Goal: Find specific page/section

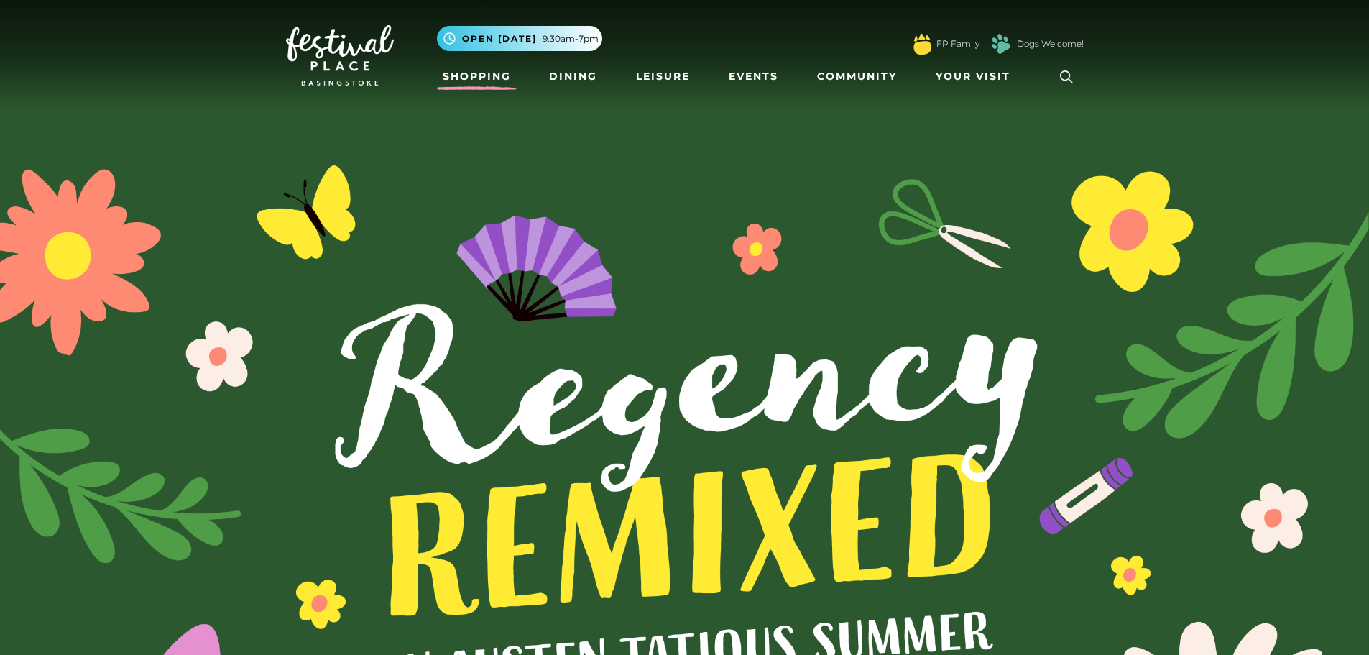
click at [465, 81] on link "Shopping" at bounding box center [477, 76] width 80 height 27
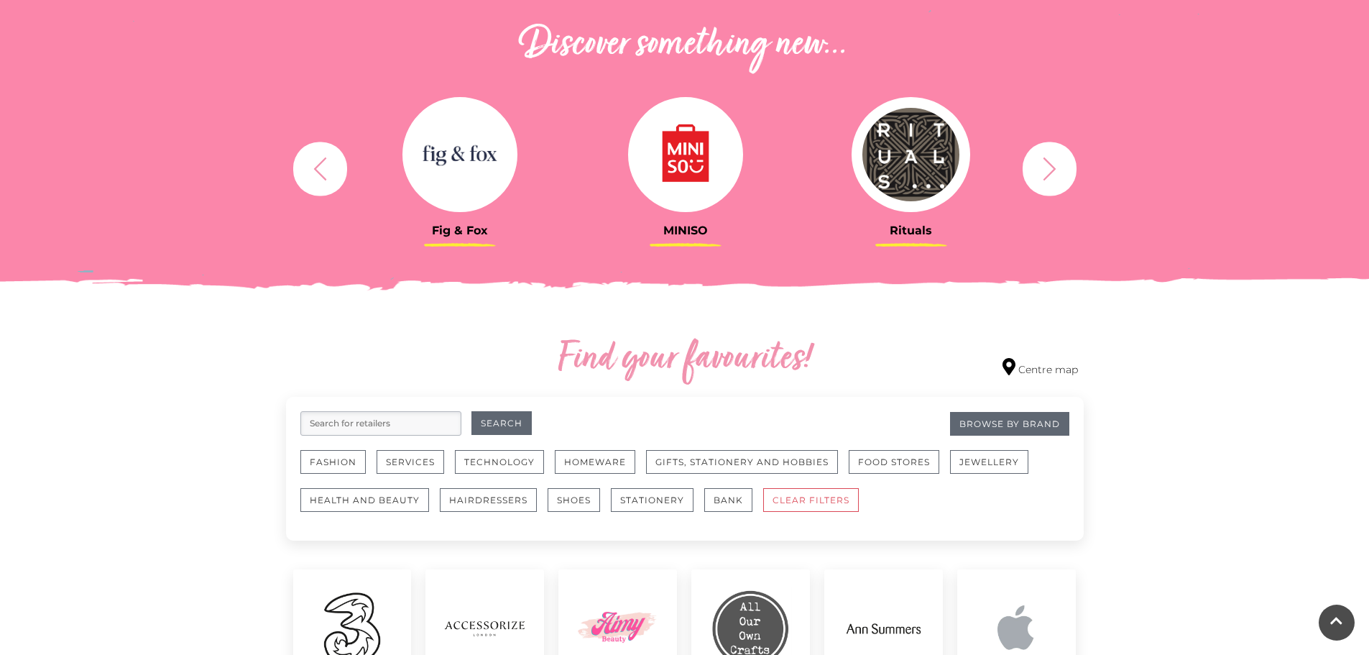
scroll to position [719, 0]
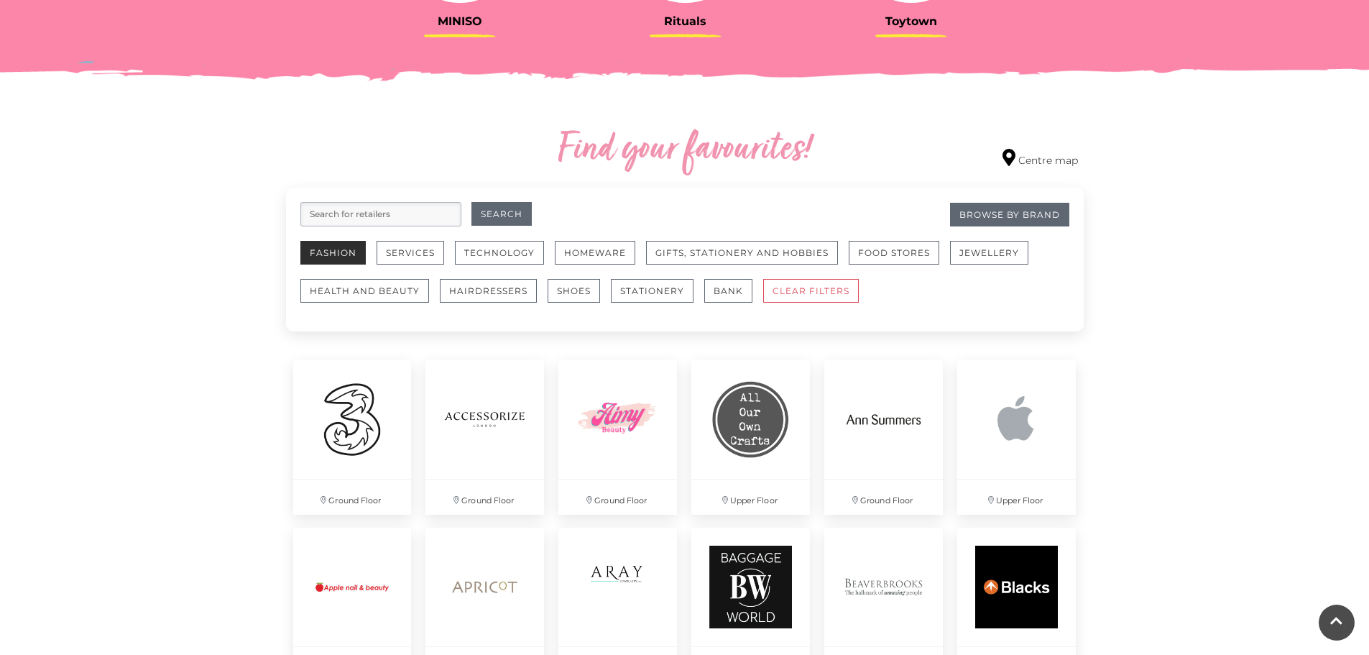
click at [359, 261] on button "Fashion" at bounding box center [332, 253] width 65 height 24
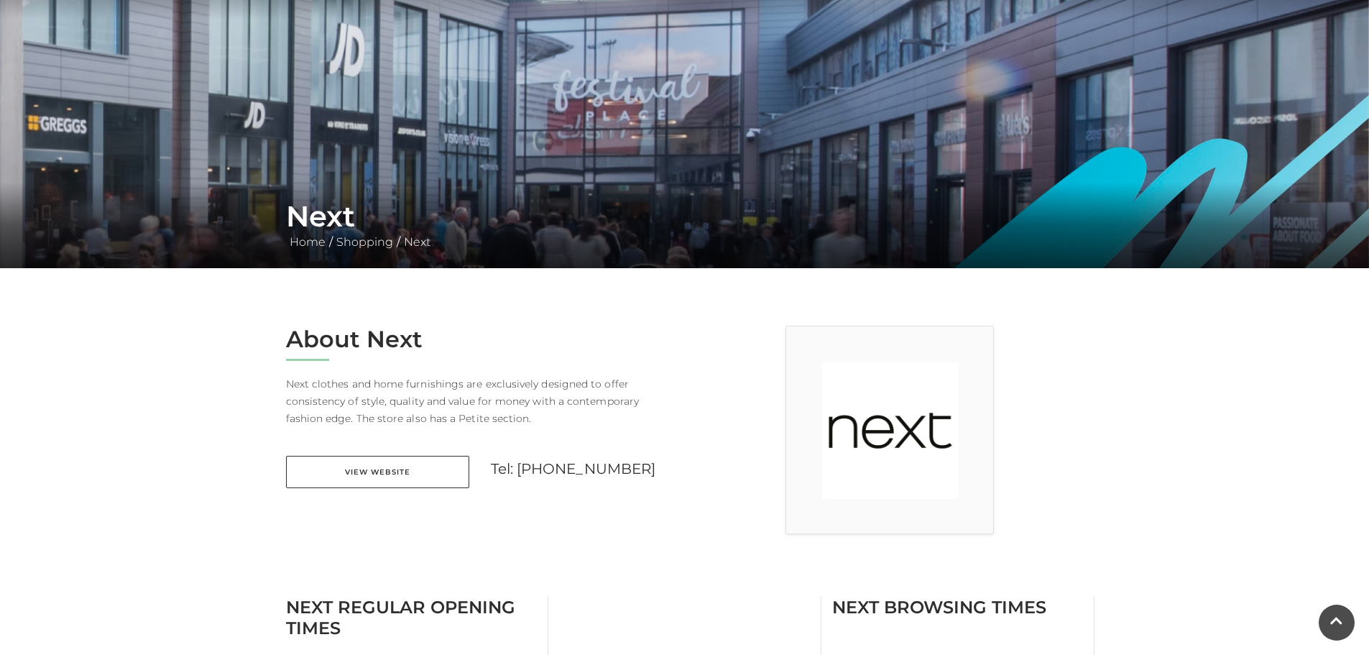
scroll to position [72, 0]
